Goal: Task Accomplishment & Management: Complete application form

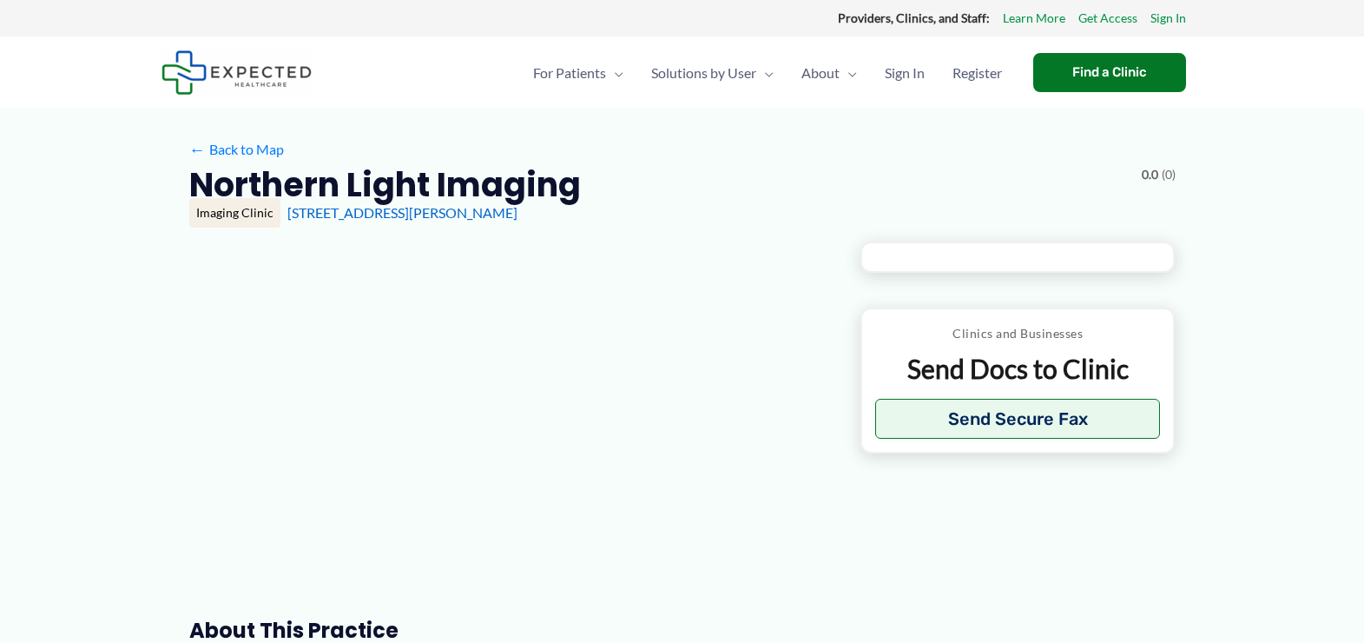
type input "**********"
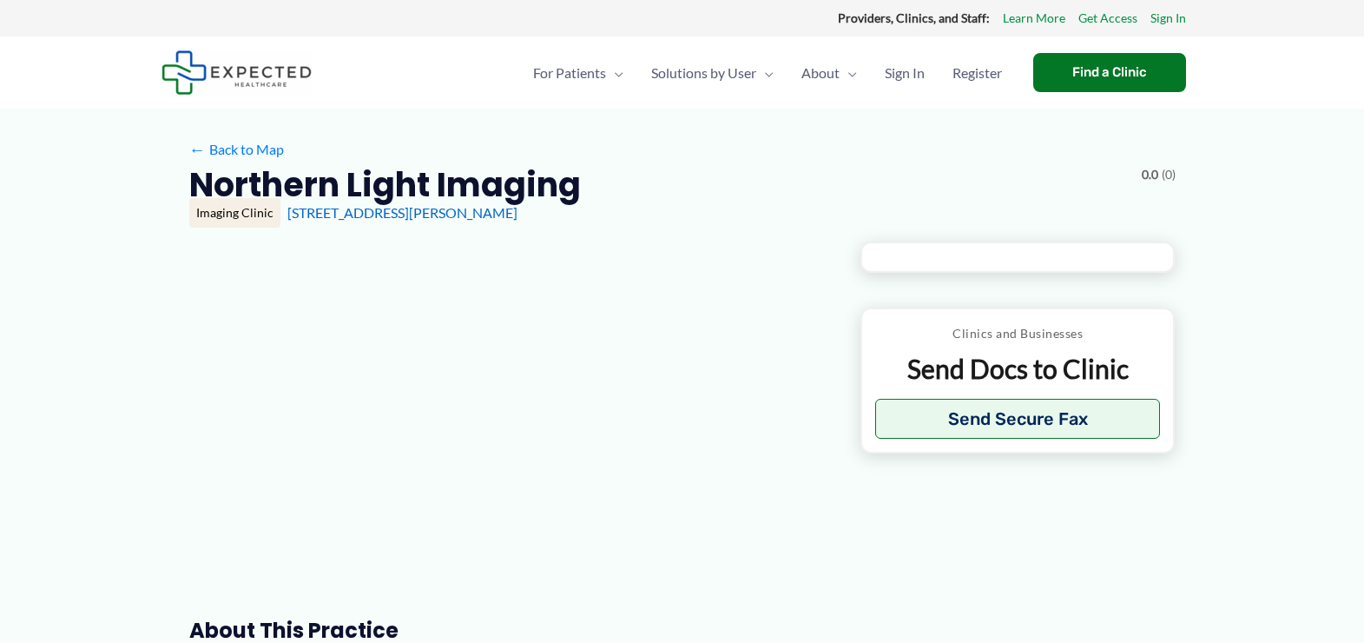
type input "**********"
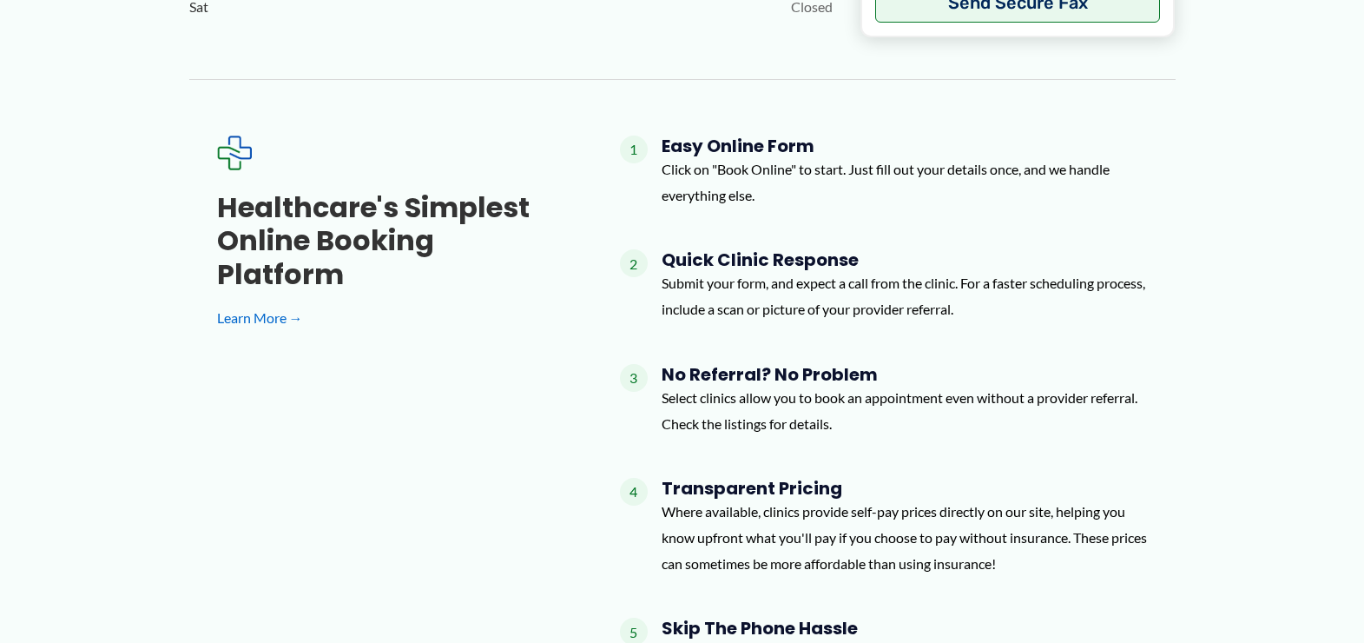
scroll to position [1434, 0]
